Goal: Task Accomplishment & Management: Complete application form

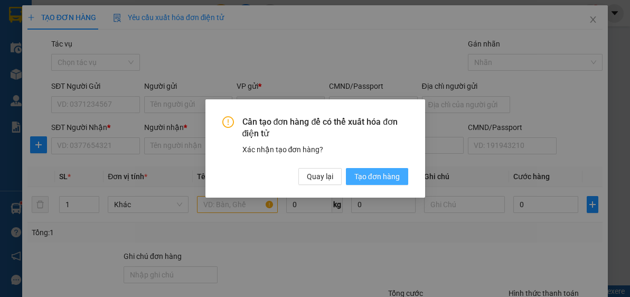
click at [371, 176] on span "Tạo đơn hàng" at bounding box center [376, 177] width 45 height 12
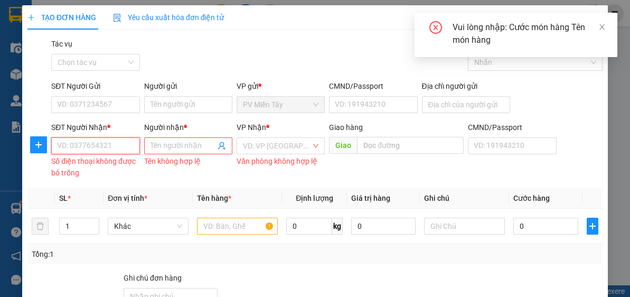
click at [116, 147] on input "SĐT Người Nhận *" at bounding box center [95, 145] width 88 height 17
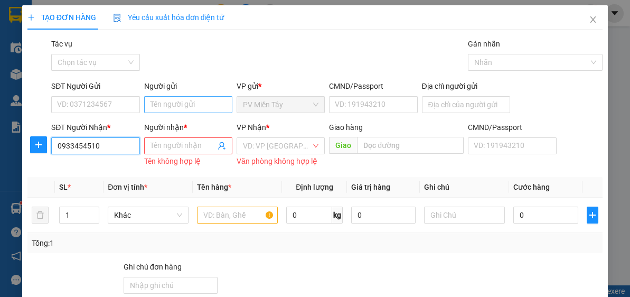
type input "0933454510"
click at [211, 104] on input "Người gửi" at bounding box center [188, 104] width 88 height 17
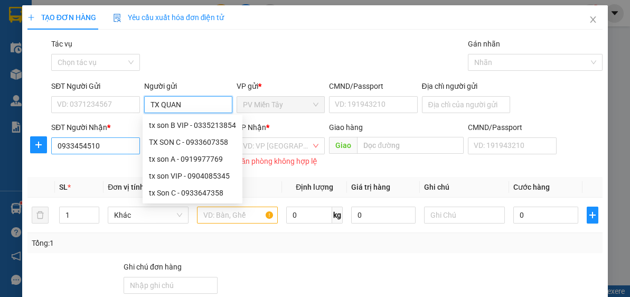
type input "TX QUAN"
click at [118, 149] on input "0933454510" at bounding box center [95, 145] width 88 height 17
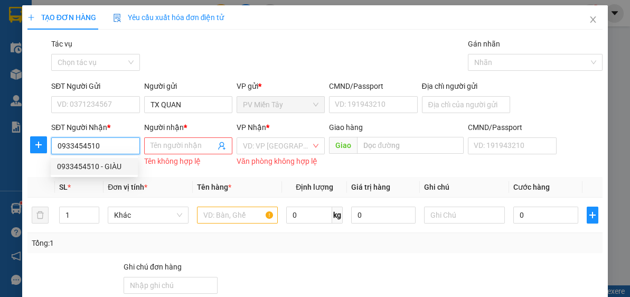
click at [117, 149] on input "0933454510" at bounding box center [95, 145] width 88 height 17
click at [101, 163] on div "0933454510 - GIÀU" at bounding box center [94, 166] width 74 height 12
type input "GIÀU"
type input "Lam son"
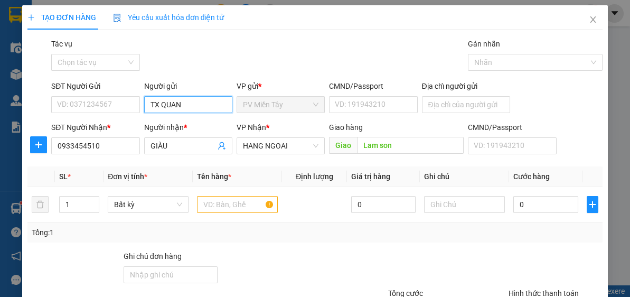
click at [189, 100] on input "TX QUAN" at bounding box center [188, 104] width 88 height 17
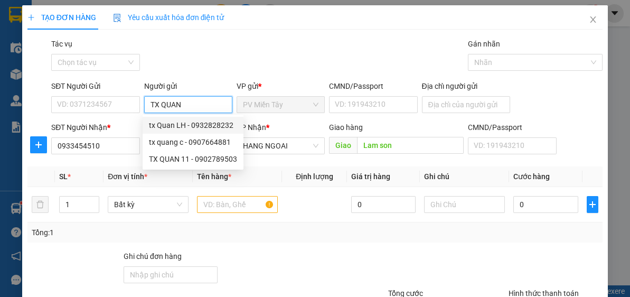
click at [201, 120] on div "tx Quan LH - 0932828232" at bounding box center [193, 125] width 88 height 12
type input "0932828232"
type input "tx Quan LH"
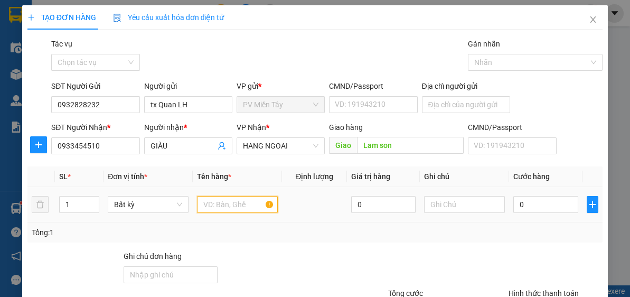
click at [235, 204] on input "text" at bounding box center [237, 204] width 81 height 17
type input "Q"
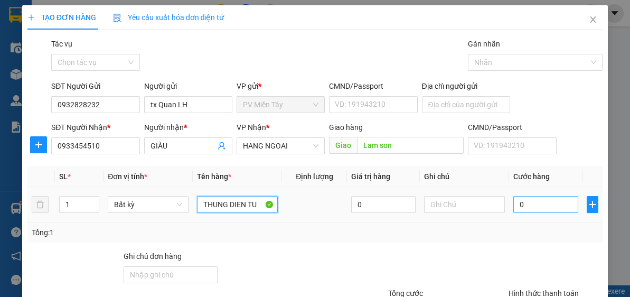
type input "THUNG DIEN TU"
click at [553, 207] on input "0" at bounding box center [545, 204] width 64 height 17
type input "6"
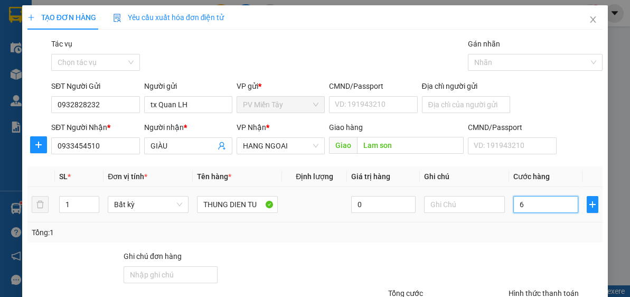
type input "60"
type input "60.000"
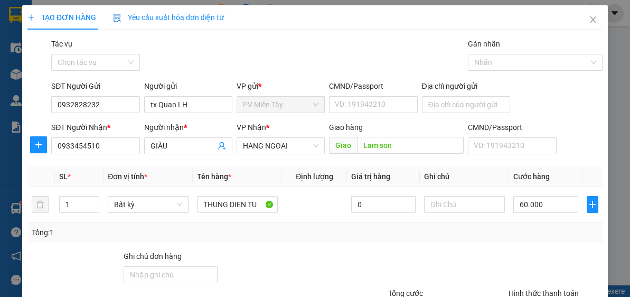
drag, startPoint x: 522, startPoint y: 234, endPoint x: 616, endPoint y: 190, distance: 103.7
click at [523, 233] on div "Tổng: 1" at bounding box center [315, 232] width 566 height 12
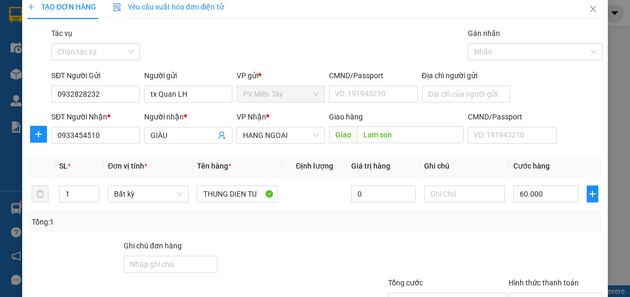
scroll to position [92, 0]
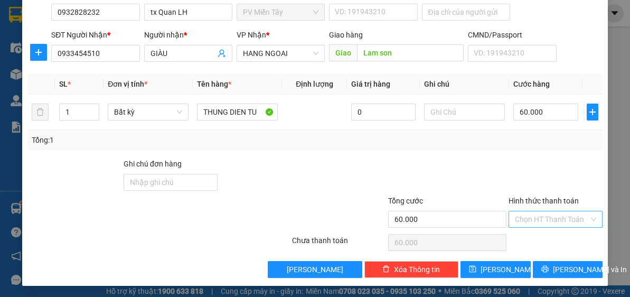
click at [558, 215] on input "Hình thức thanh toán" at bounding box center [552, 219] width 74 height 16
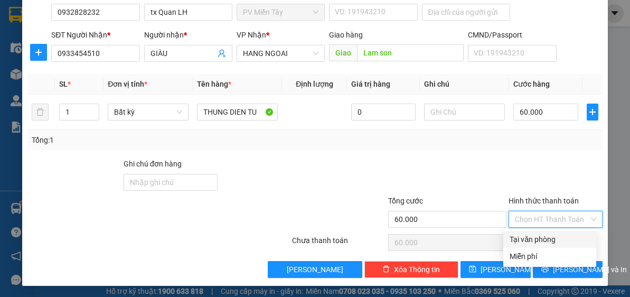
click at [553, 235] on div "Tại văn phòng" at bounding box center [549, 239] width 80 height 12
type input "0"
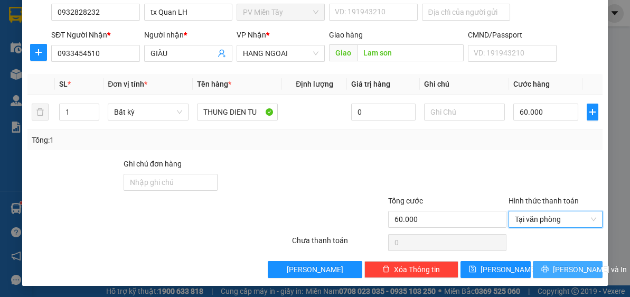
click at [568, 271] on span "[PERSON_NAME] và In" at bounding box center [590, 269] width 74 height 12
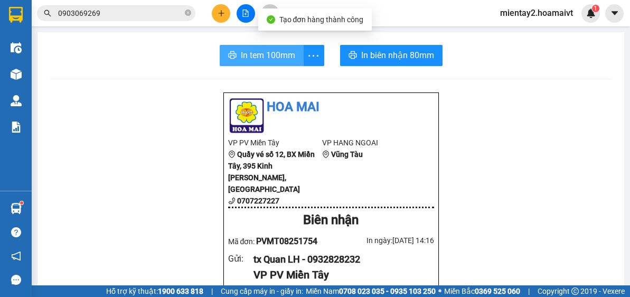
click at [266, 51] on span "In tem 100mm" at bounding box center [268, 55] width 54 height 13
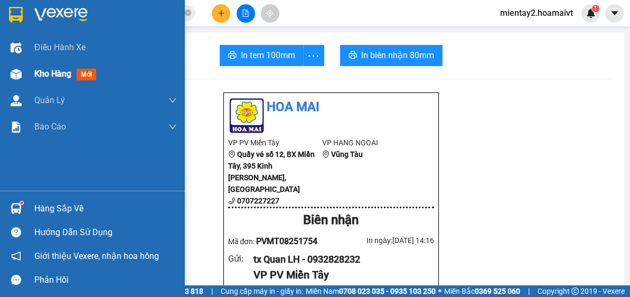
click at [53, 69] on span "Kho hàng" at bounding box center [52, 74] width 37 height 10
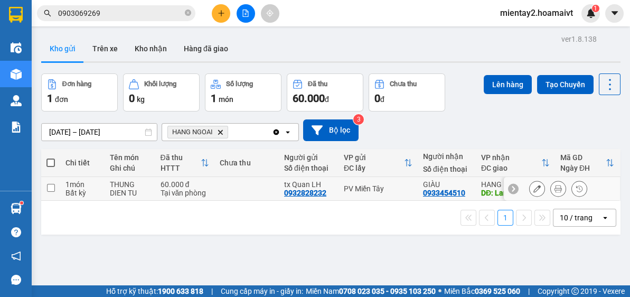
click at [195, 188] on div "Tại văn phòng" at bounding box center [184, 192] width 49 height 8
checkbox input "true"
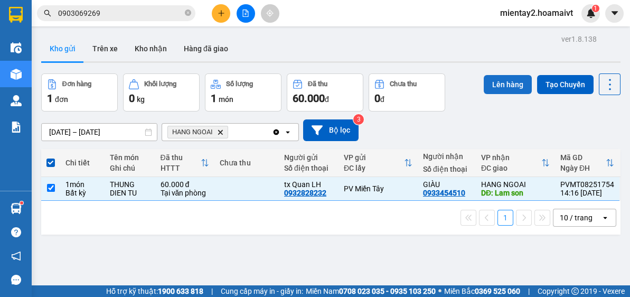
click at [502, 75] on button "Lên hàng" at bounding box center [508, 84] width 48 height 19
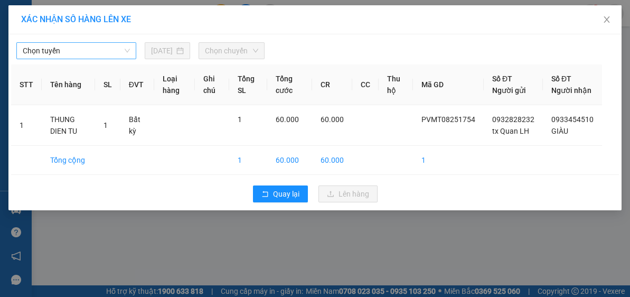
drag, startPoint x: 65, startPoint y: 46, endPoint x: 70, endPoint y: 49, distance: 5.4
click at [67, 46] on span "Chọn tuyến" at bounding box center [76, 51] width 107 height 16
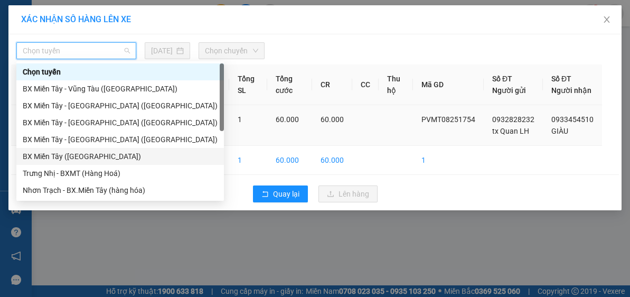
drag, startPoint x: 92, startPoint y: 157, endPoint x: 101, endPoint y: 150, distance: 10.9
click at [93, 157] on div "BX Miền Tây ([GEOGRAPHIC_DATA])" at bounding box center [120, 156] width 195 height 12
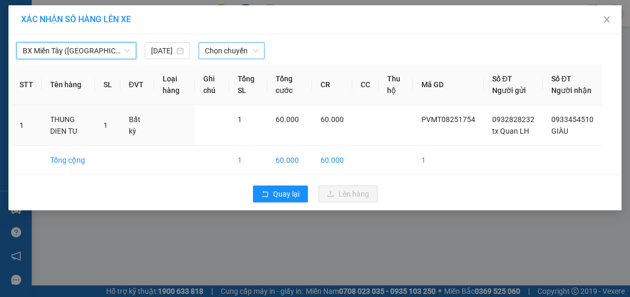
click at [208, 48] on span "Chọn chuyến" at bounding box center [232, 51] width 54 height 16
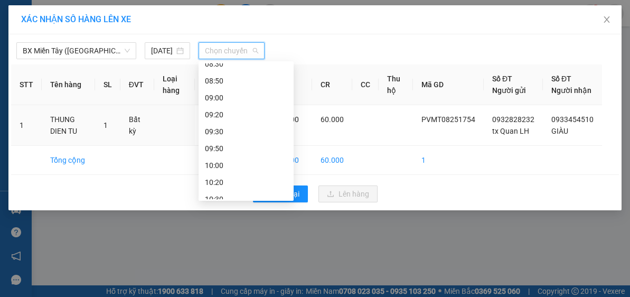
scroll to position [172, 0]
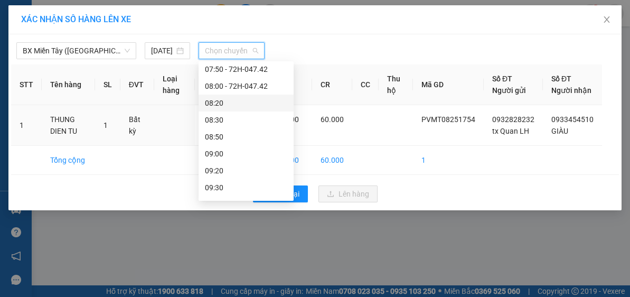
click at [232, 102] on div "08:20" at bounding box center [246, 103] width 82 height 12
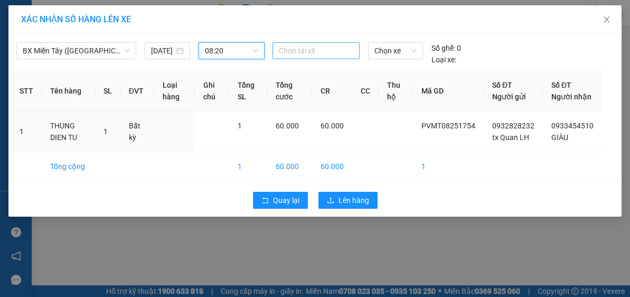
click at [305, 53] on div at bounding box center [316, 50] width 82 height 13
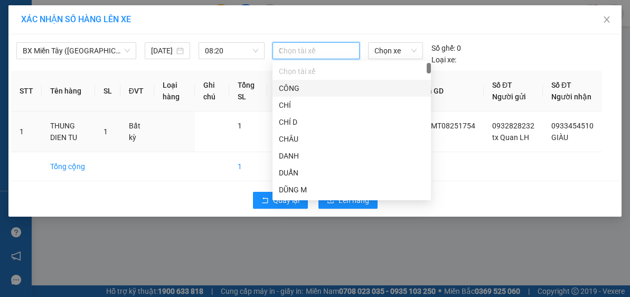
type input "QUAN"
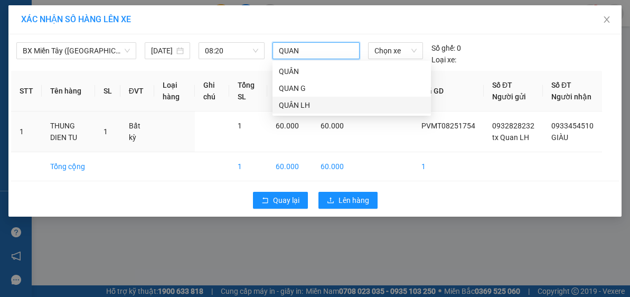
click at [313, 103] on div "QUÂN LH" at bounding box center [352, 105] width 146 height 12
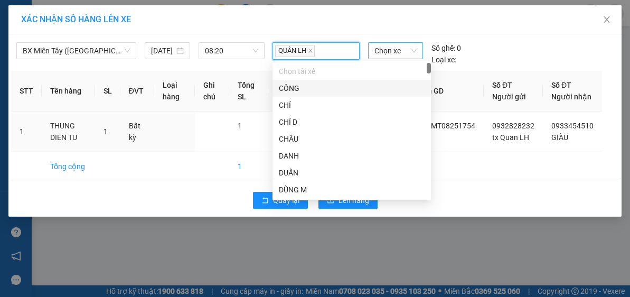
click at [404, 56] on span "Chọn xe" at bounding box center [395, 51] width 42 height 16
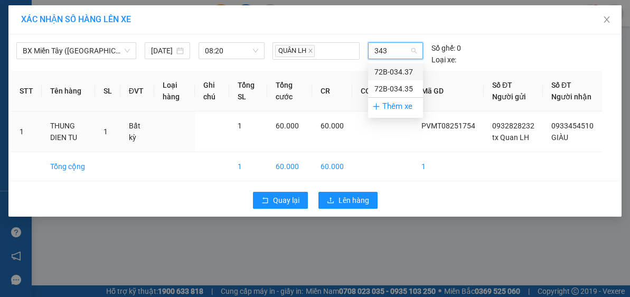
type input "3437"
click at [401, 68] on div "72B-034.37" at bounding box center [395, 72] width 42 height 12
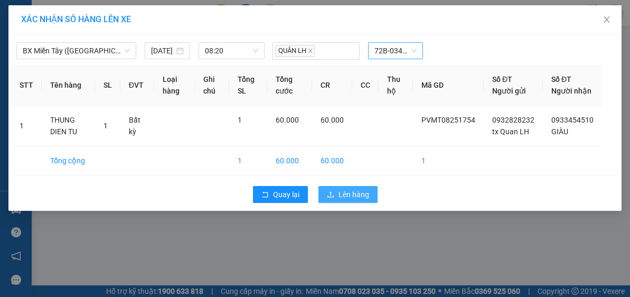
click at [335, 203] on button "Lên hàng" at bounding box center [347, 194] width 59 height 17
